Goal: Transaction & Acquisition: Purchase product/service

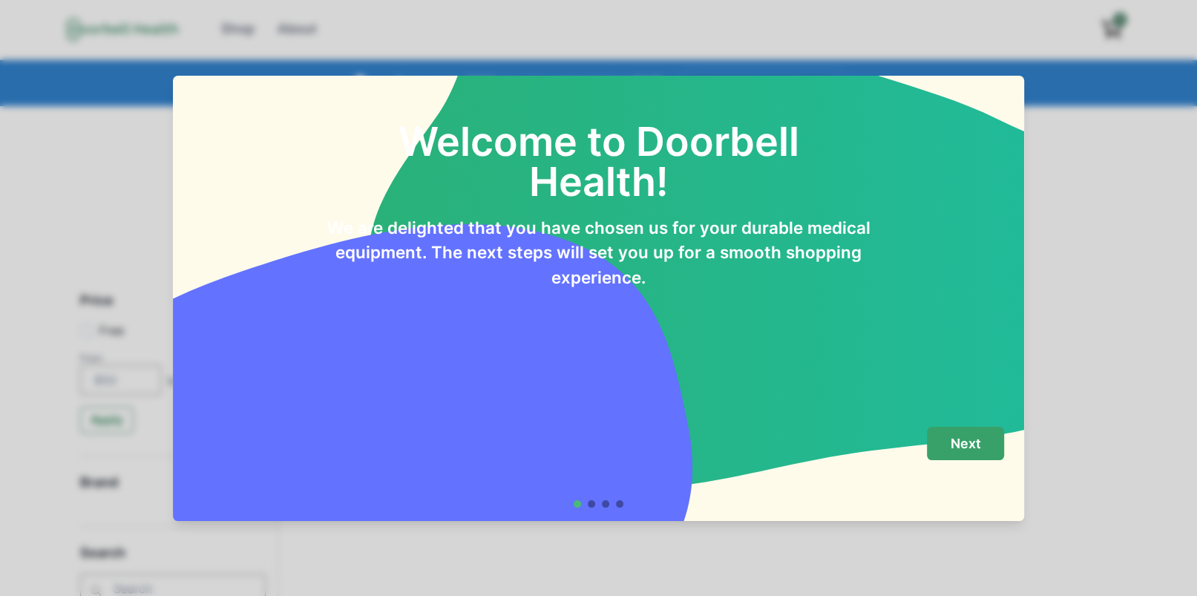
click at [945, 445] on button "Next" at bounding box center [965, 443] width 77 height 33
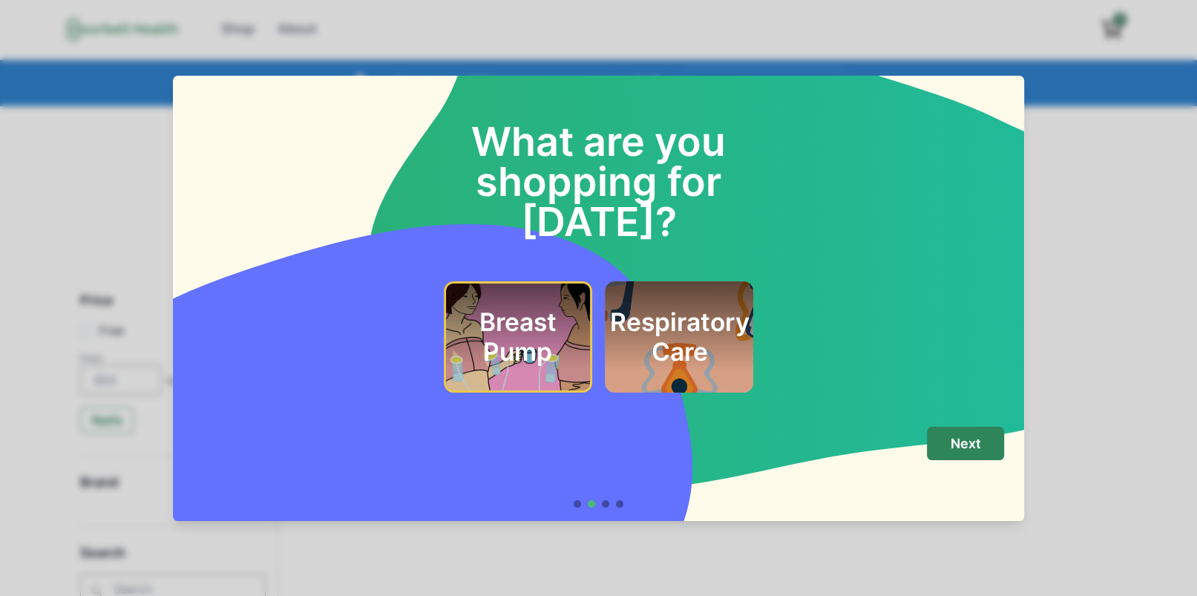
click at [626, 307] on h2 "Respiratory Care" at bounding box center [678, 337] width 139 height 60
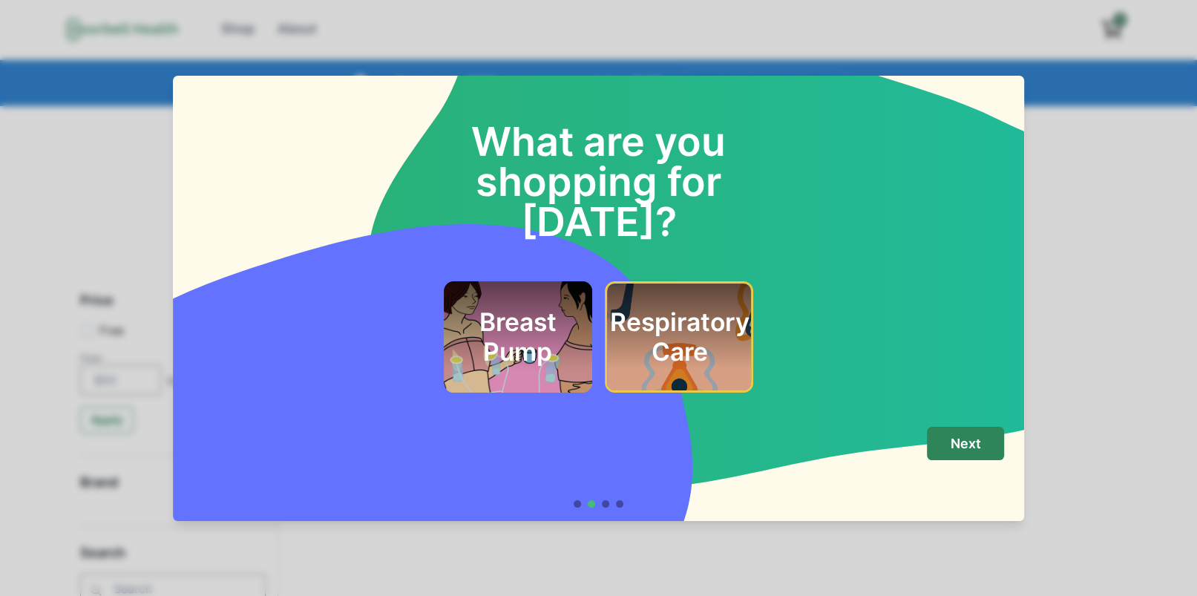
click at [560, 307] on h2 "Breast Pump" at bounding box center [517, 337] width 108 height 60
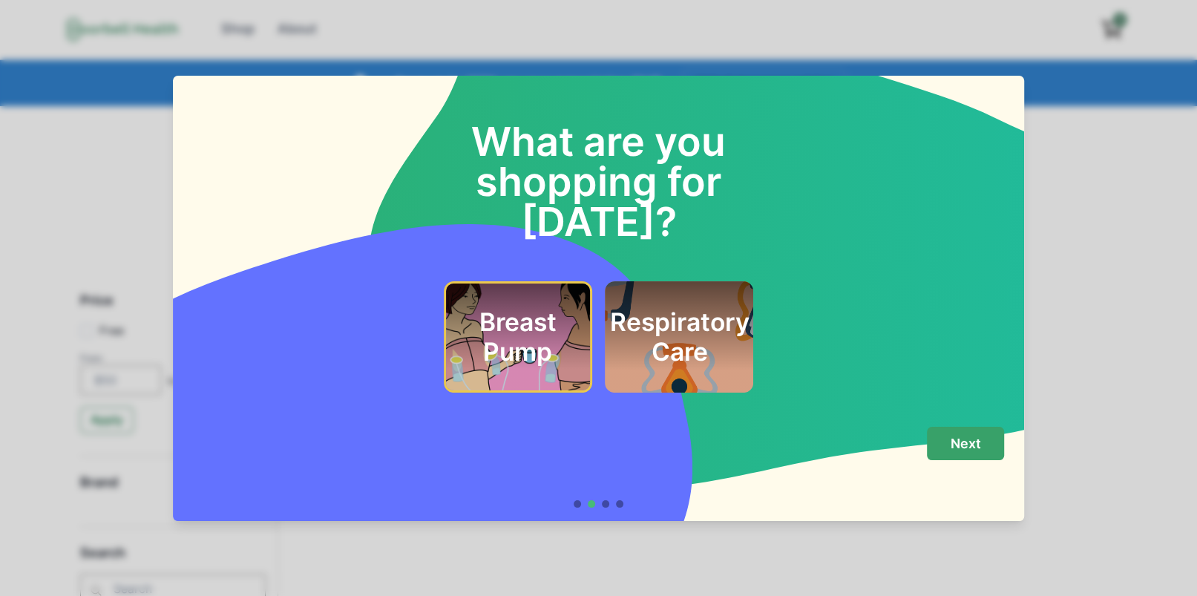
click at [981, 450] on p "Next" at bounding box center [965, 443] width 30 height 16
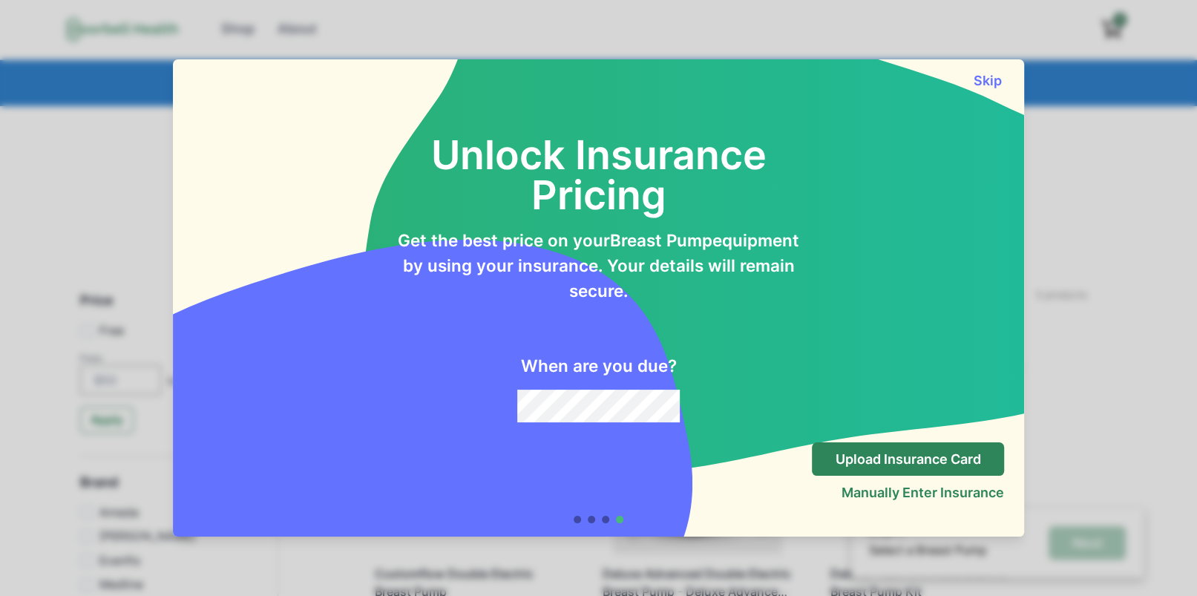
click at [985, 91] on div "Unlock Insurance Pricing Get the best price on your Breast Pump equipment by us…" at bounding box center [598, 258] width 851 height 341
click at [991, 83] on button "Skip" at bounding box center [986, 81] width 33 height 16
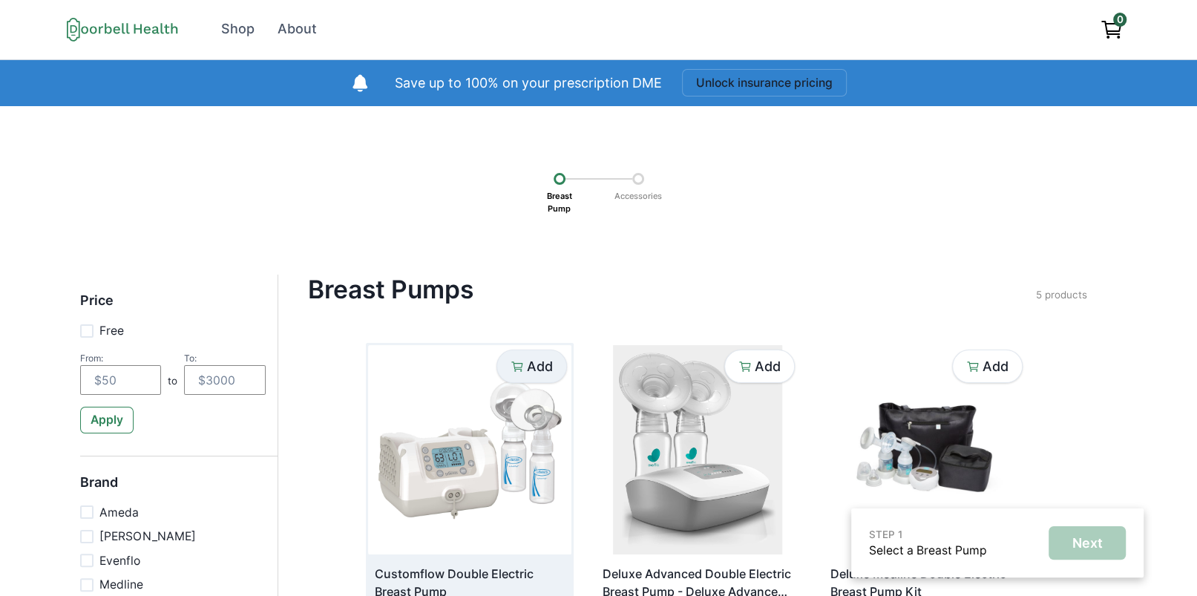
click at [546, 365] on p "Add" at bounding box center [540, 366] width 26 height 16
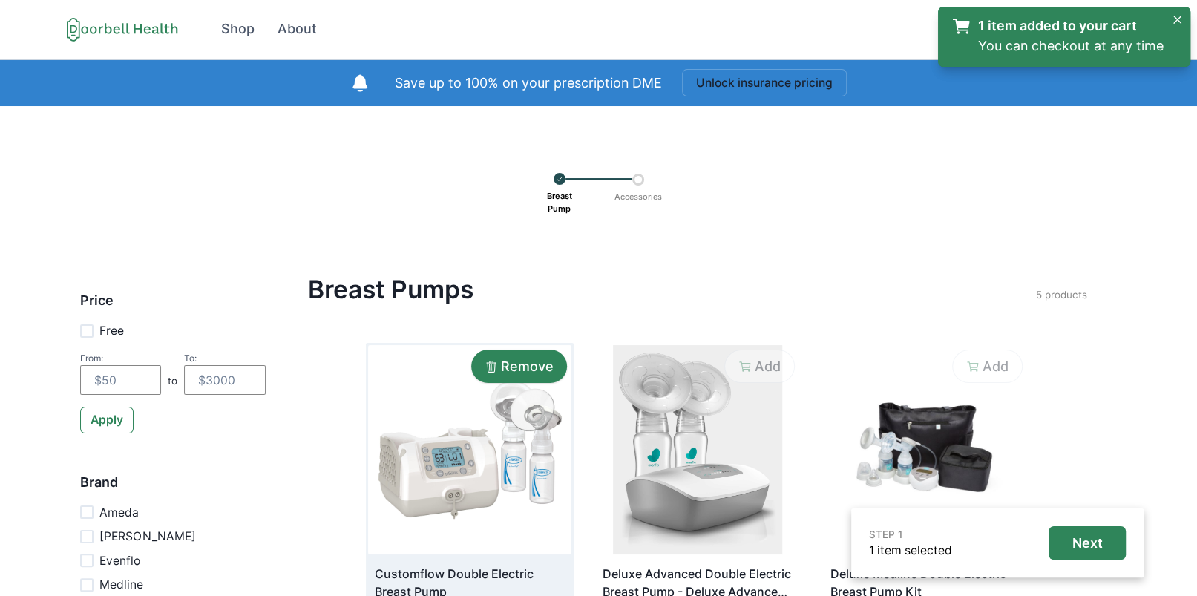
click at [549, 357] on button "Remove" at bounding box center [519, 365] width 96 height 33
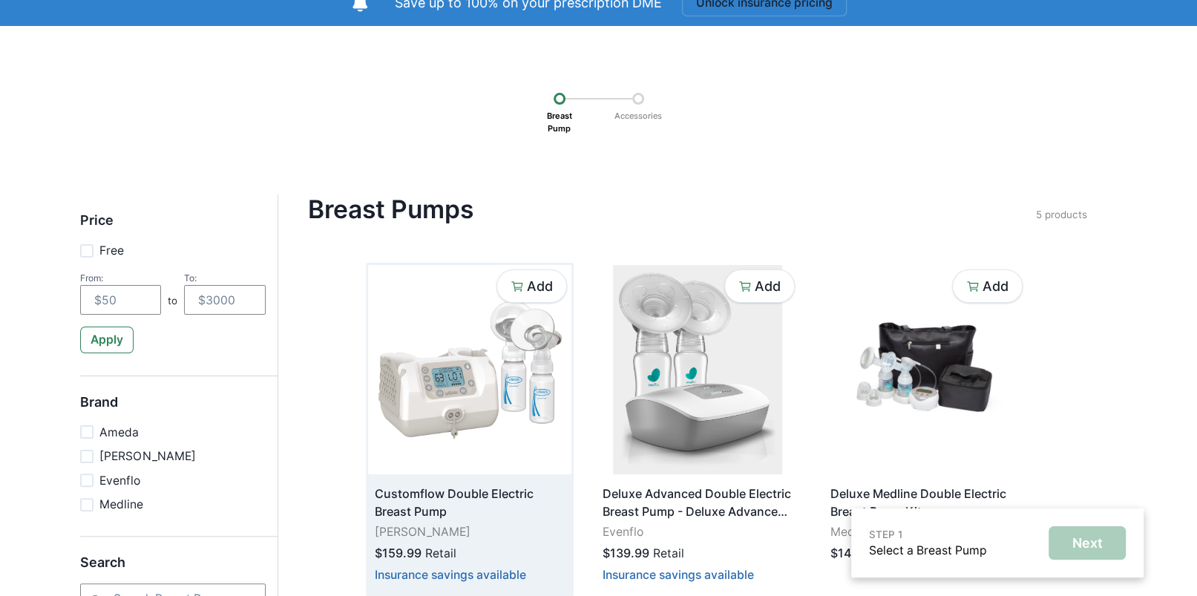
scroll to position [81, 0]
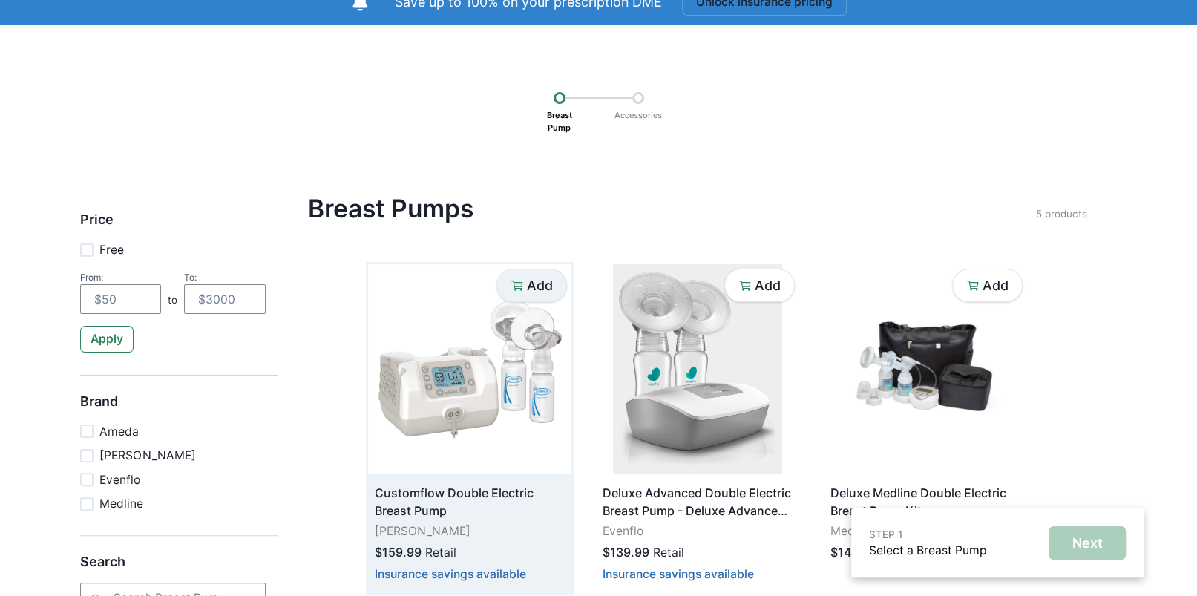
click at [532, 286] on p "Add" at bounding box center [540, 285] width 26 height 16
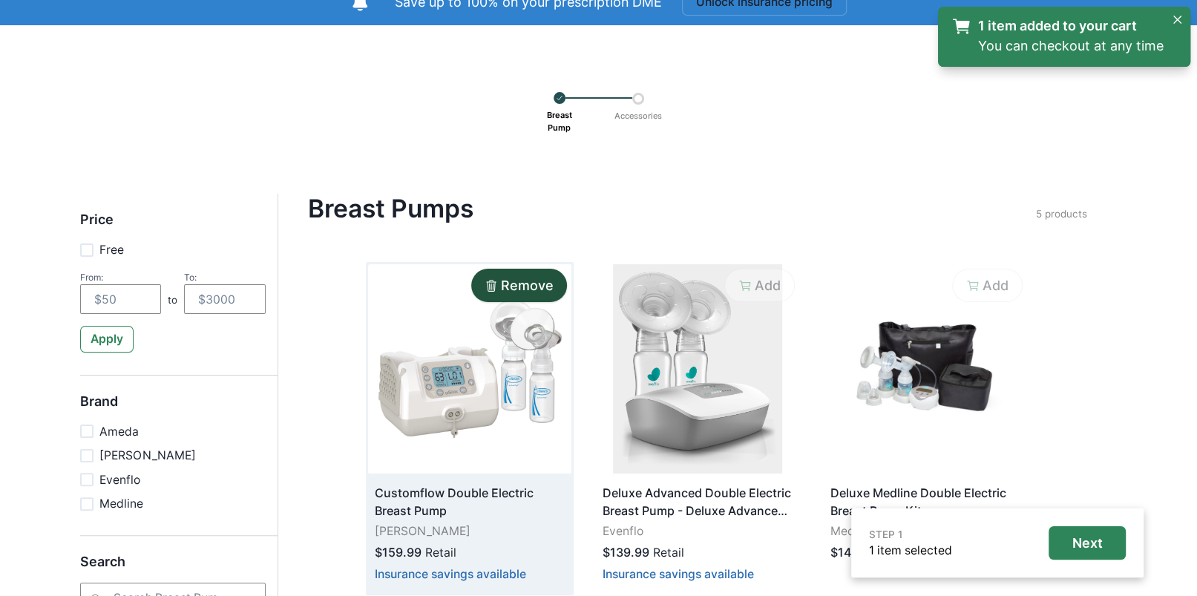
click at [536, 364] on img at bounding box center [469, 368] width 203 height 209
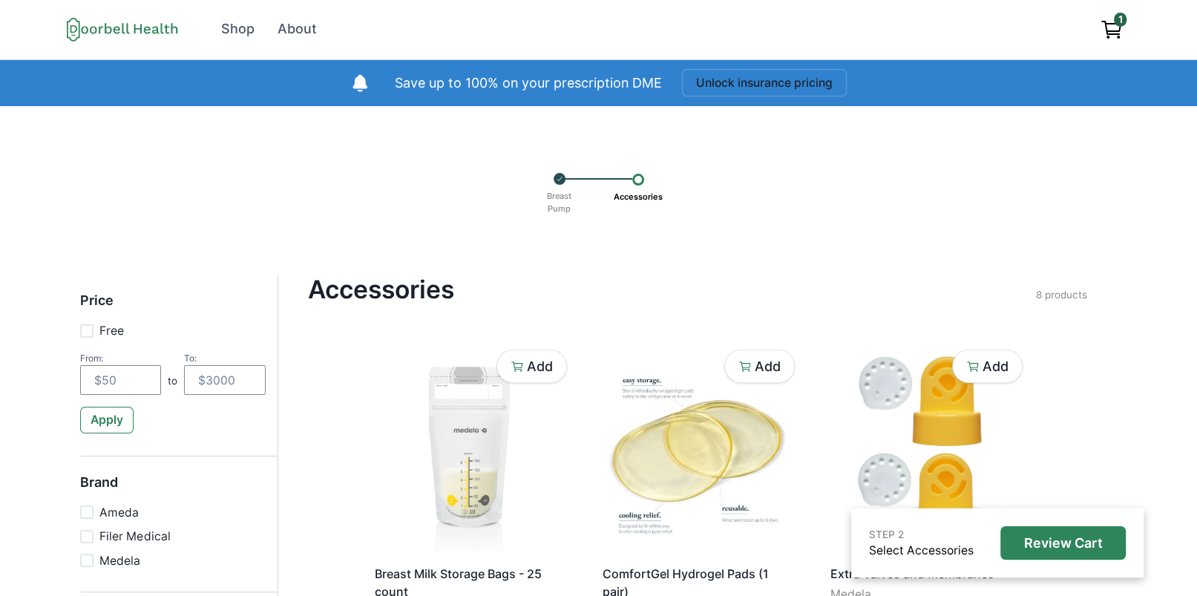
scroll to position [81, 0]
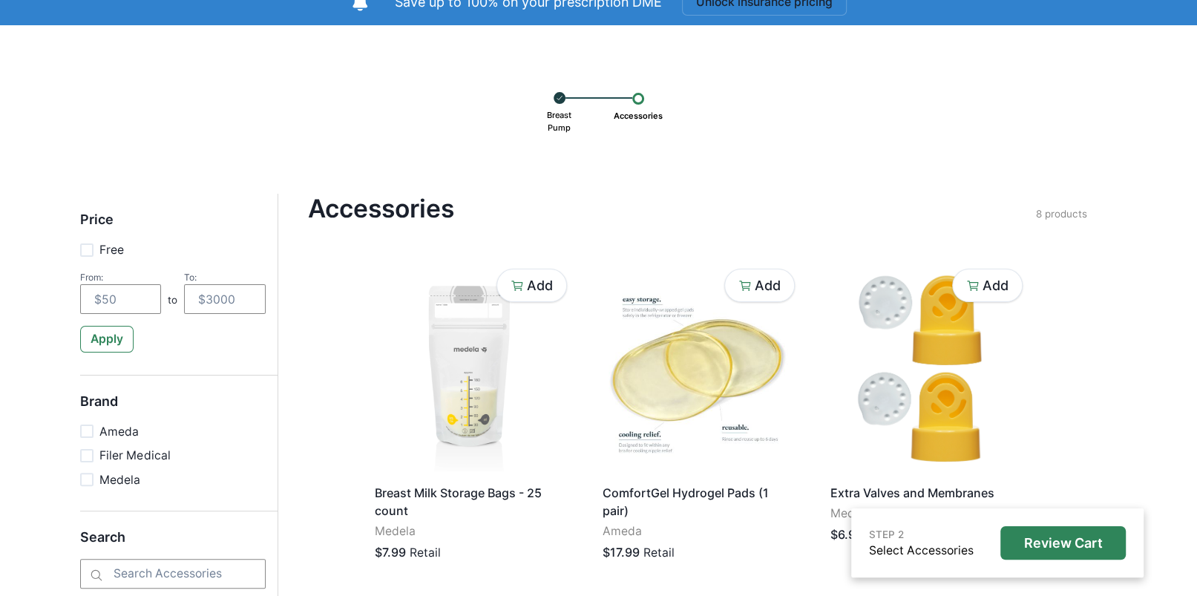
click at [562, 116] on p "Breast Pump" at bounding box center [559, 121] width 35 height 35
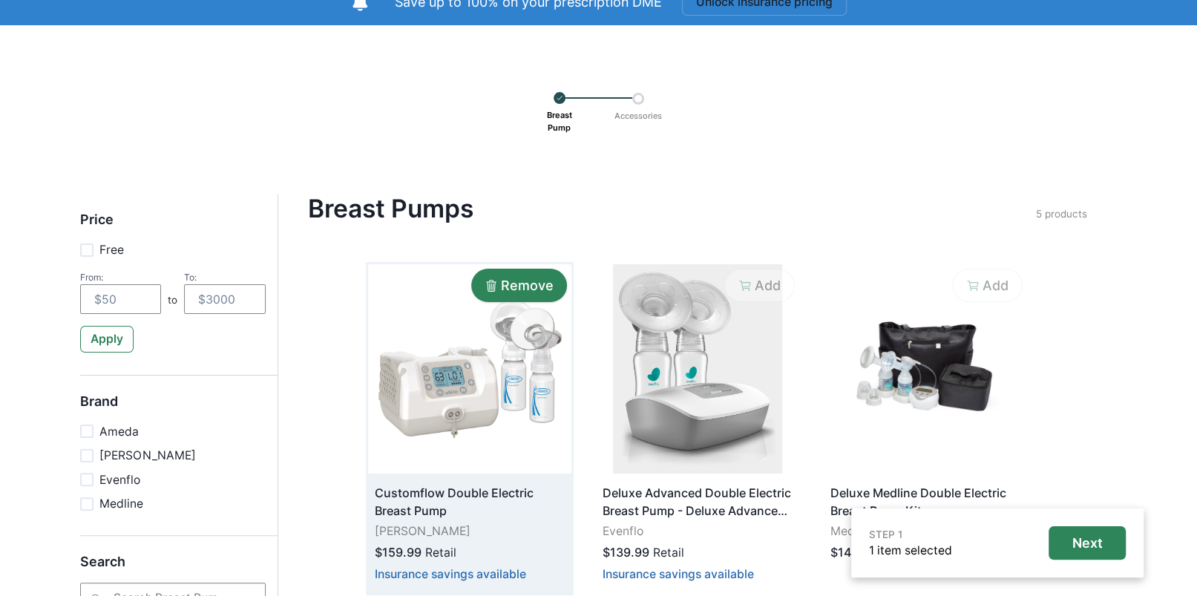
click at [542, 290] on p "Remove" at bounding box center [527, 285] width 53 height 16
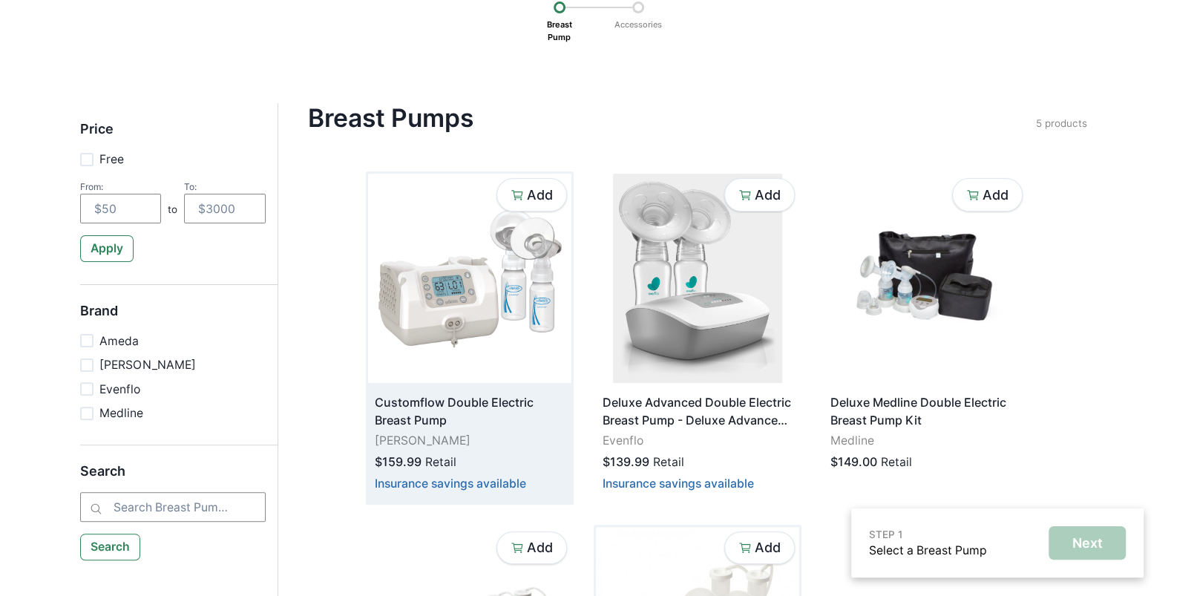
scroll to position [149, 0]
